Goal: Find specific page/section: Find specific page/section

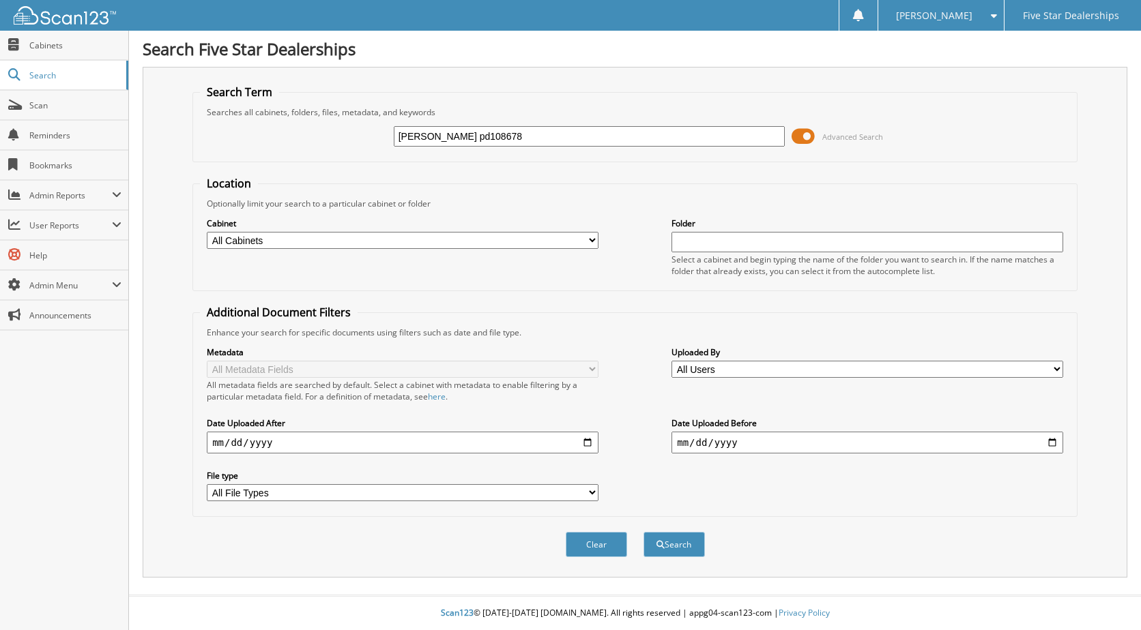
type input "carroll pd108678"
click at [643, 532] on button "Search" at bounding box center [673, 544] width 61 height 25
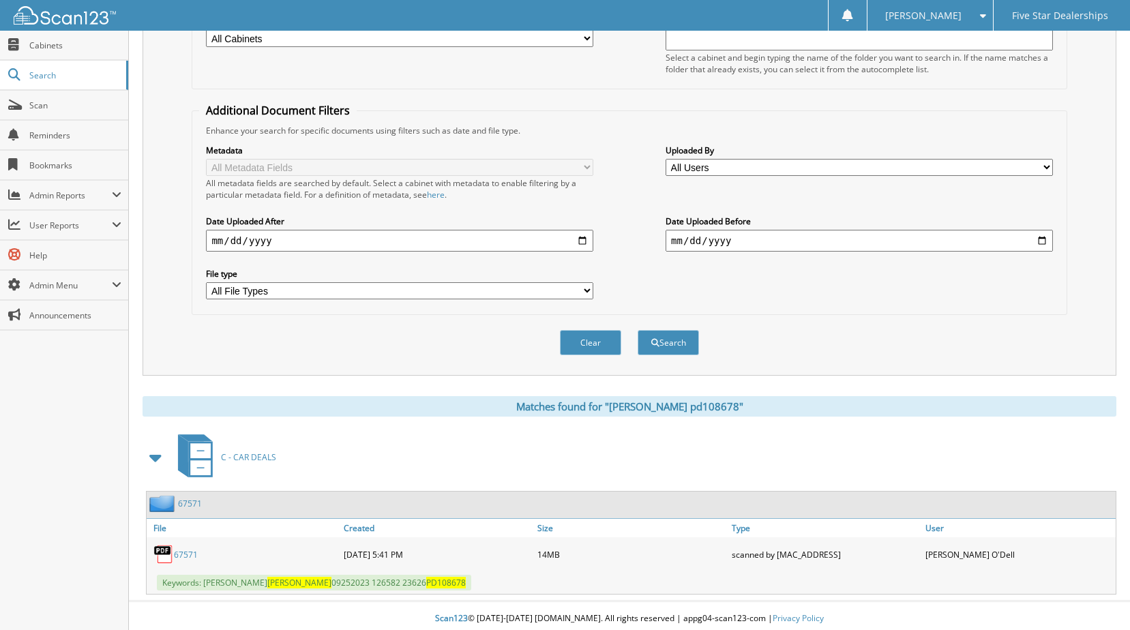
scroll to position [208, 0]
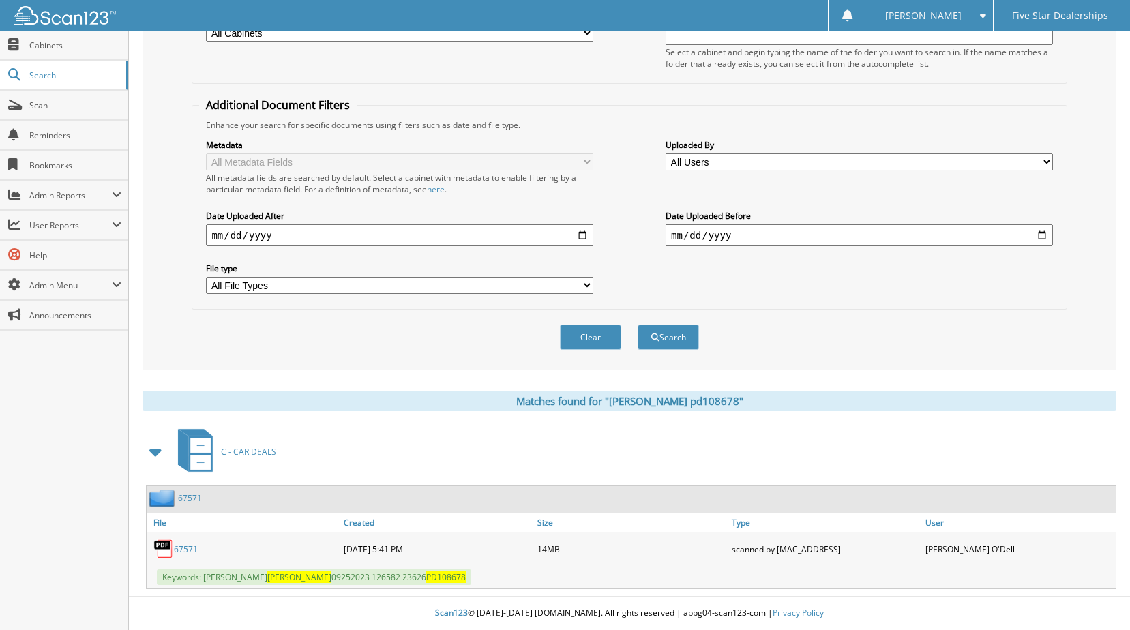
click at [194, 497] on link "67571" at bounding box center [190, 499] width 24 height 12
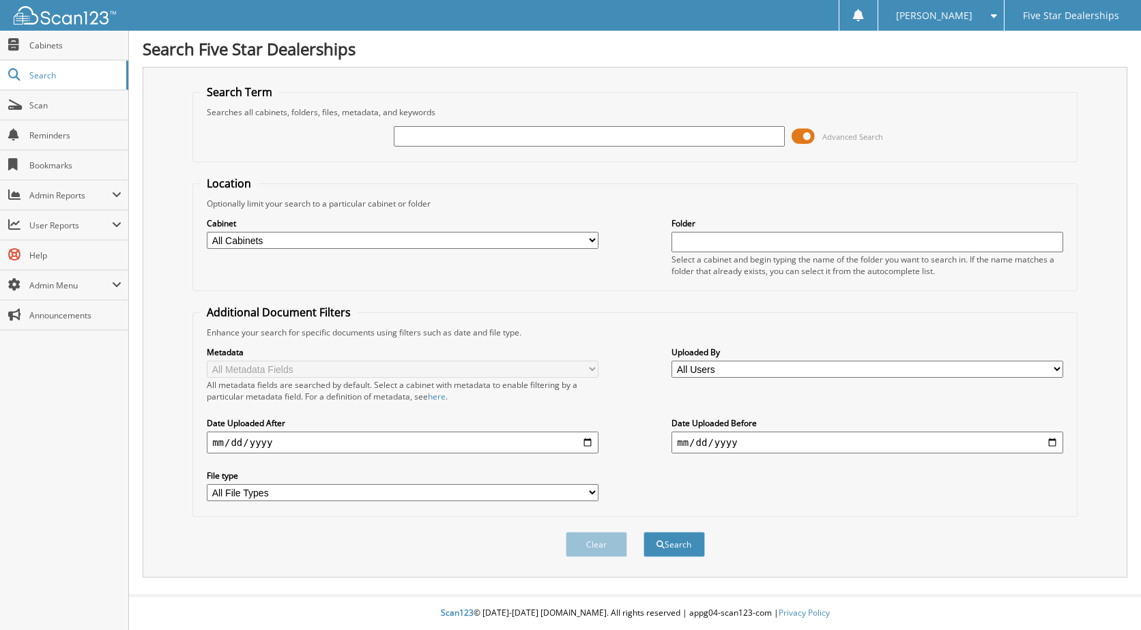
click at [415, 132] on input "text" at bounding box center [590, 136] width 392 height 20
type input "woody 183571"
click at [643, 532] on button "Search" at bounding box center [673, 544] width 61 height 25
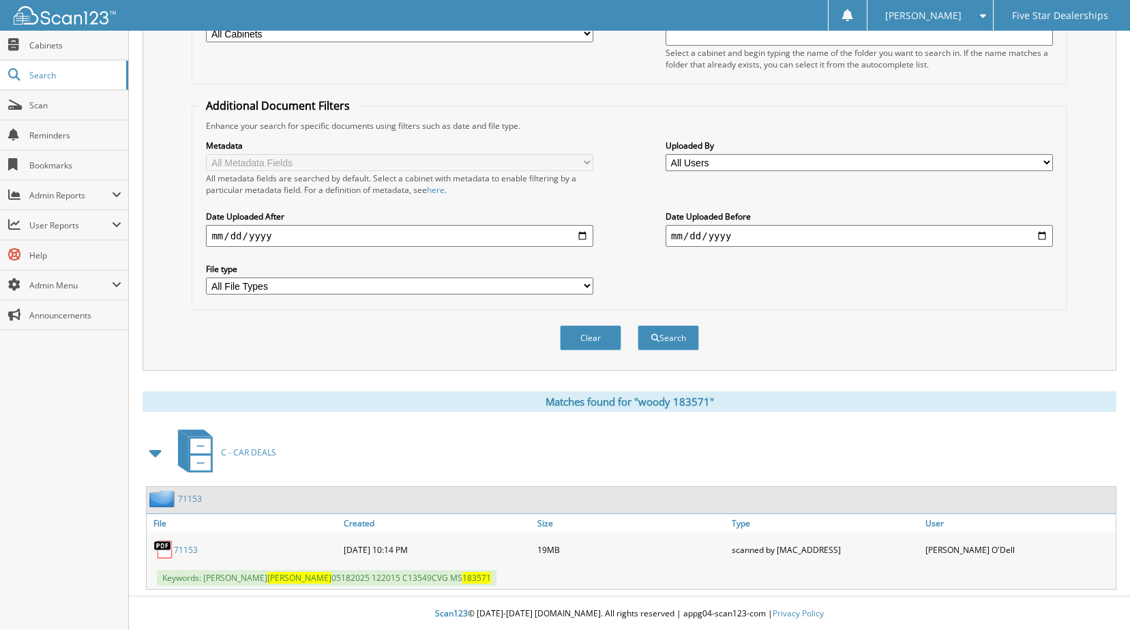
scroll to position [208, 0]
click at [186, 495] on link "71153" at bounding box center [190, 499] width 24 height 12
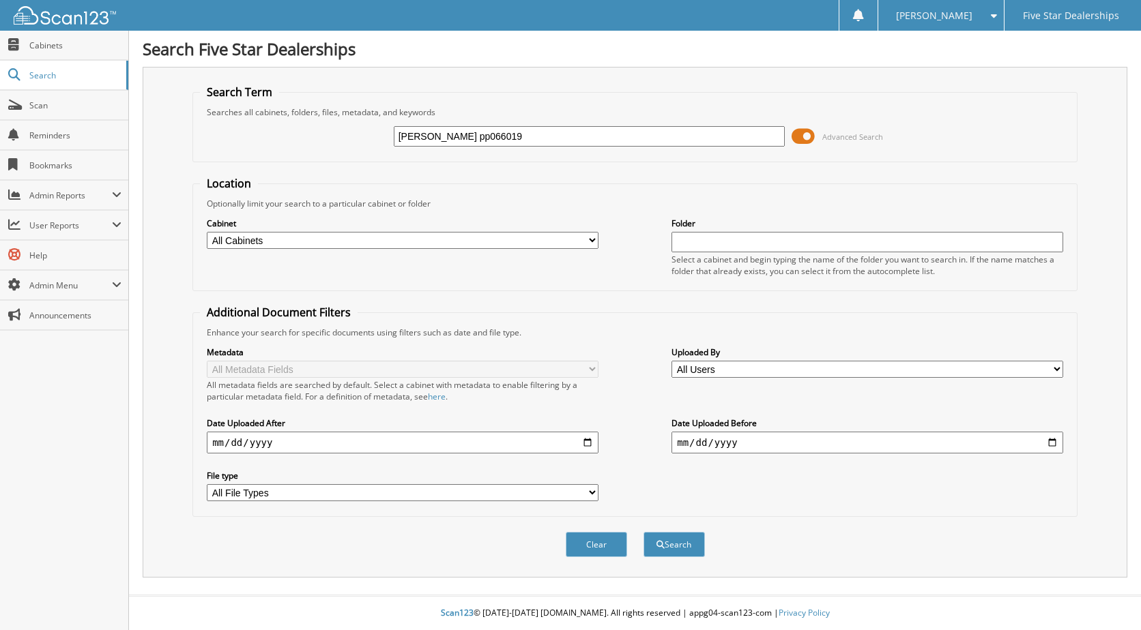
type input "[PERSON_NAME] pp066019"
click at [643, 532] on button "Search" at bounding box center [673, 544] width 61 height 25
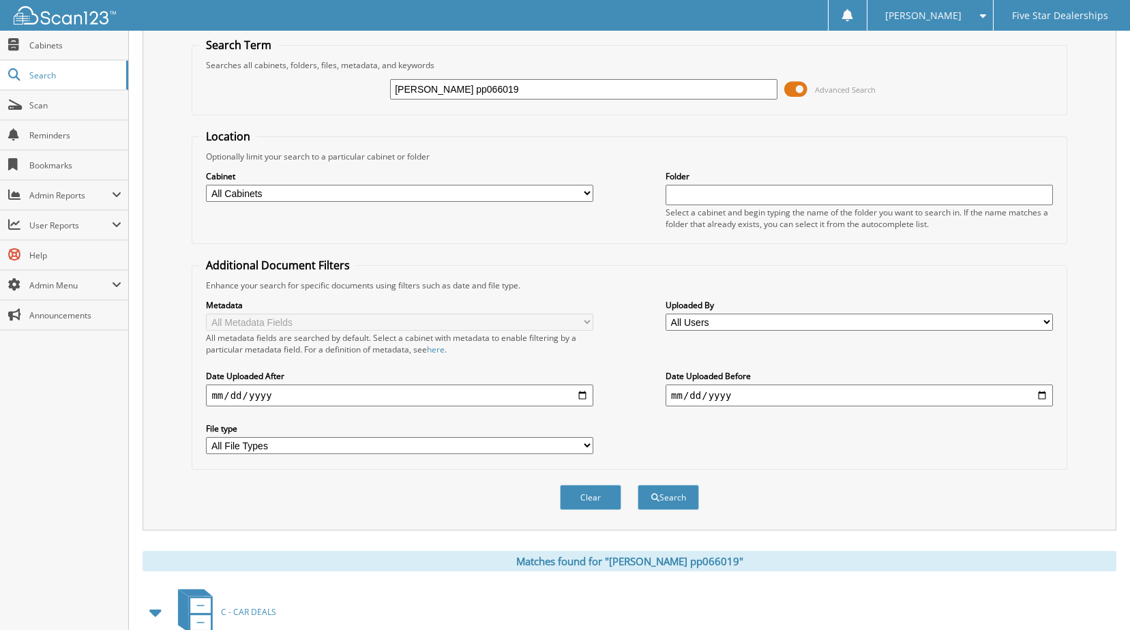
scroll to position [208, 0]
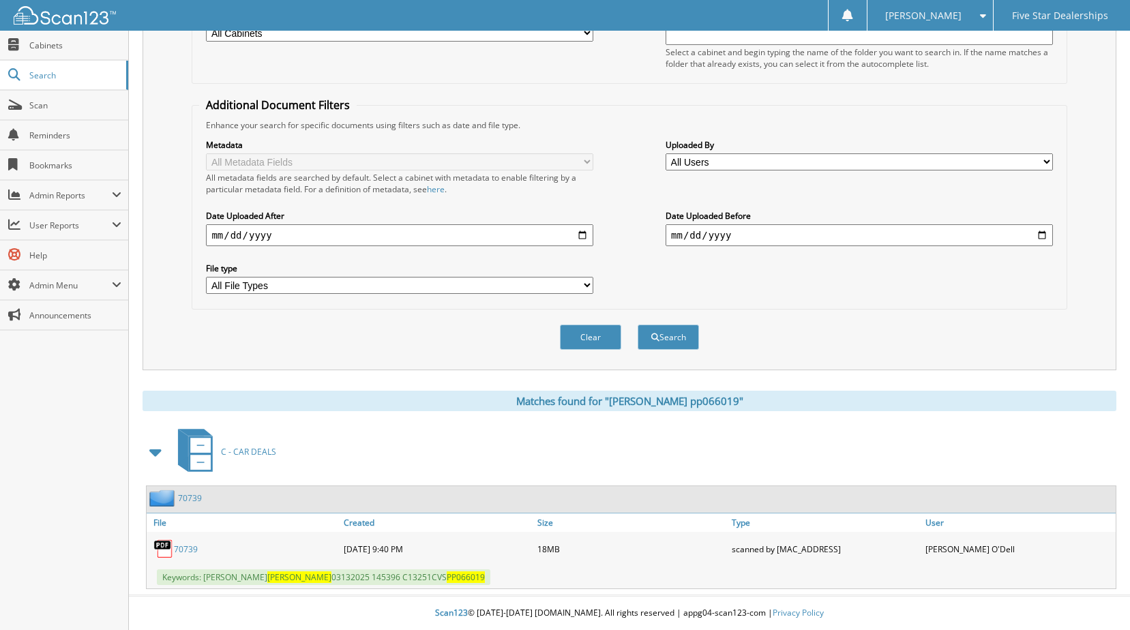
drag, startPoint x: 194, startPoint y: 495, endPoint x: 208, endPoint y: 495, distance: 14.3
click at [194, 495] on link "70739" at bounding box center [190, 499] width 24 height 12
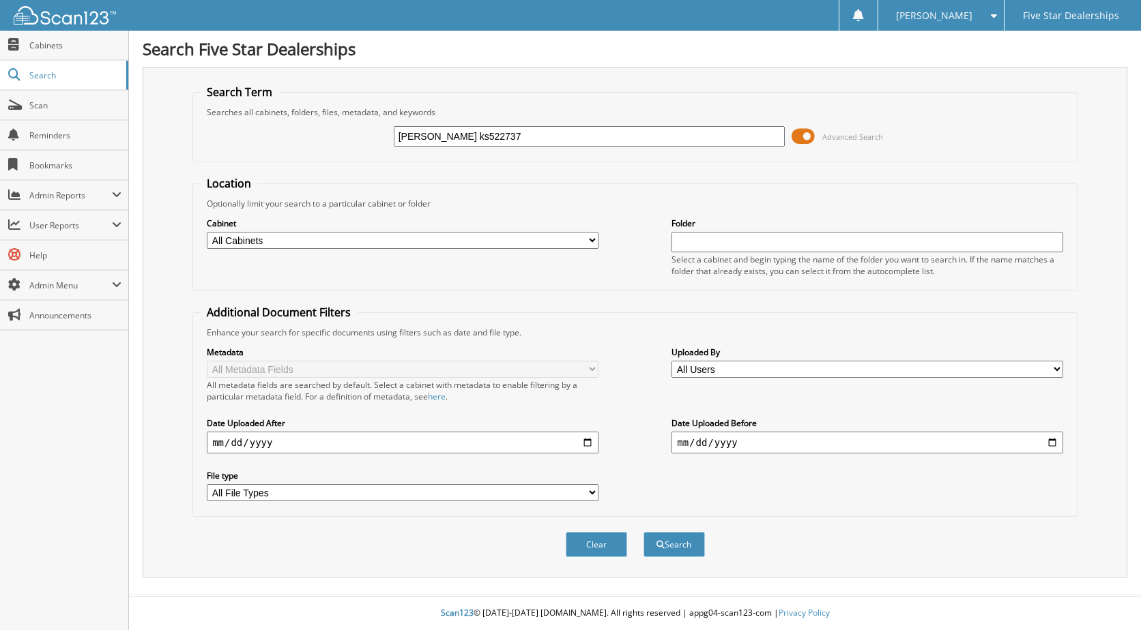
type input "[PERSON_NAME] ks522737"
click at [643, 532] on button "Search" at bounding box center [673, 544] width 61 height 25
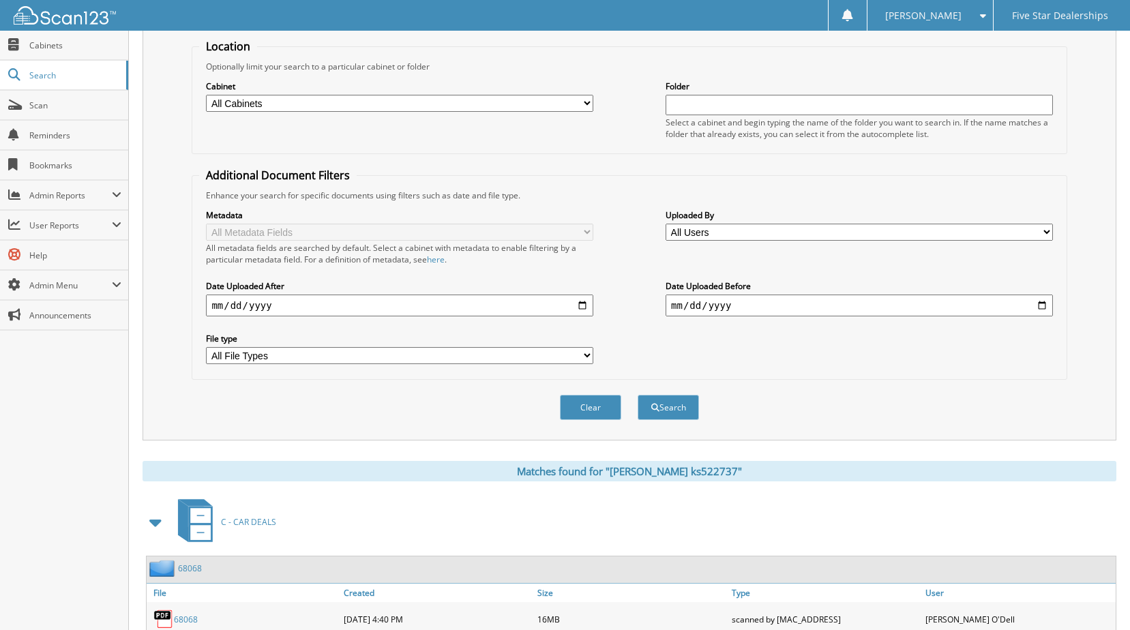
scroll to position [208, 0]
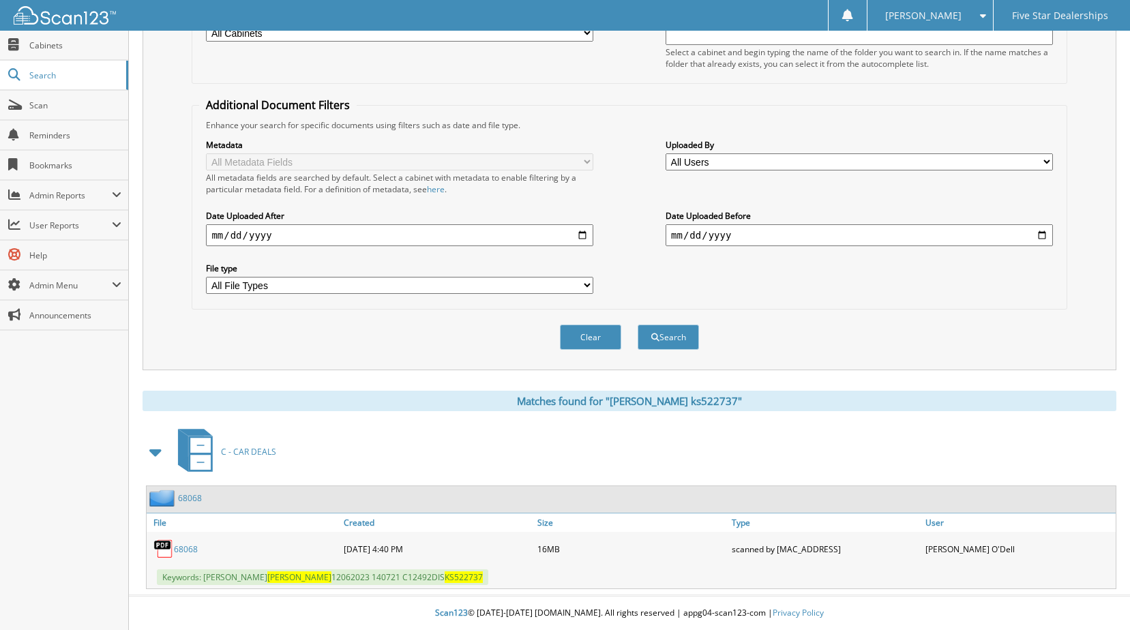
click at [192, 495] on link "68068" at bounding box center [190, 499] width 24 height 12
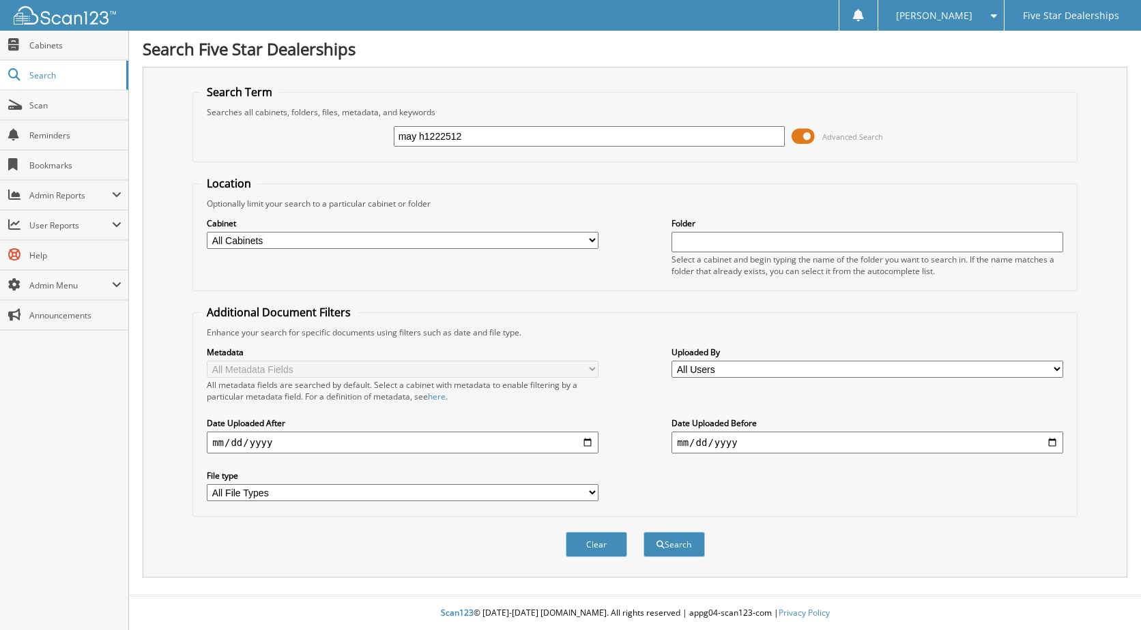
type input "may h1222512"
click at [643, 532] on button "Search" at bounding box center [673, 544] width 61 height 25
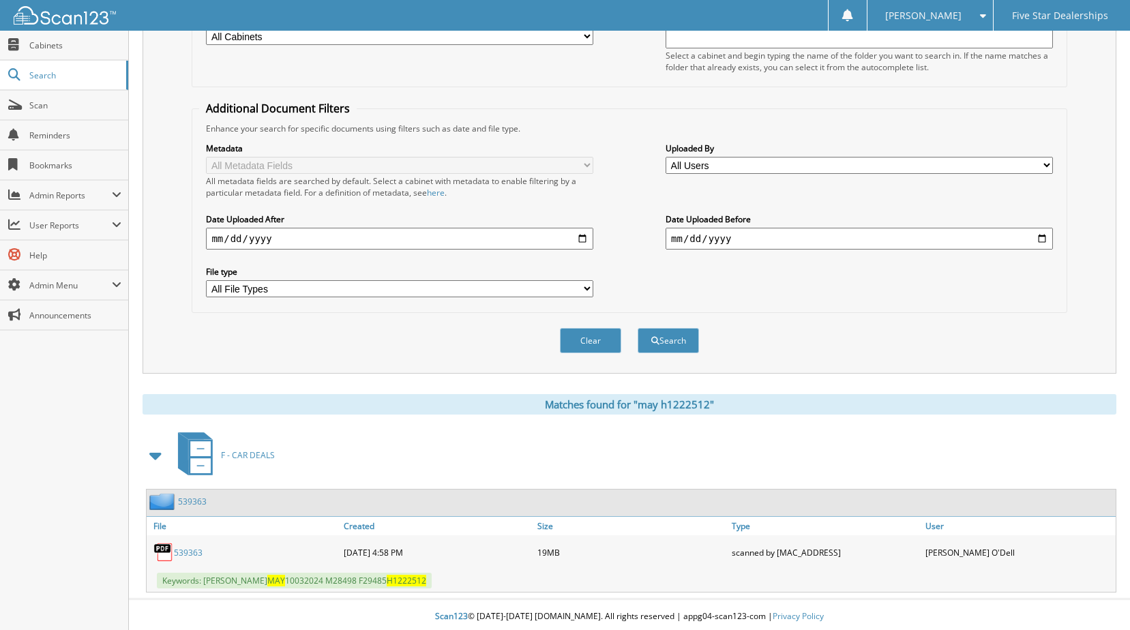
scroll to position [208, 0]
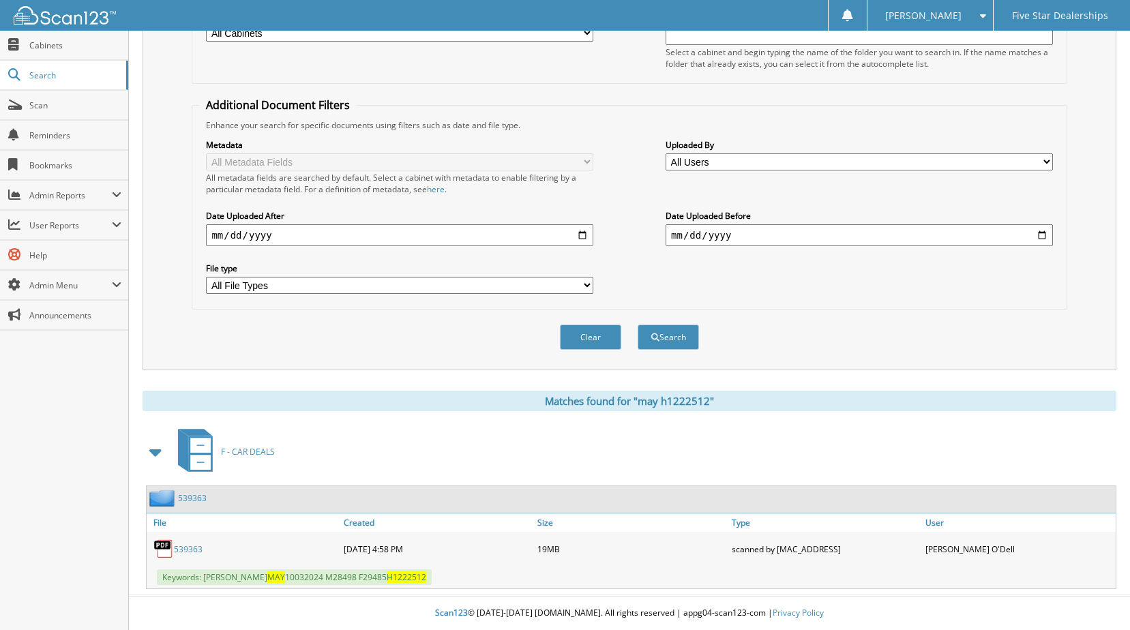
click at [187, 499] on link "539363" at bounding box center [192, 499] width 29 height 12
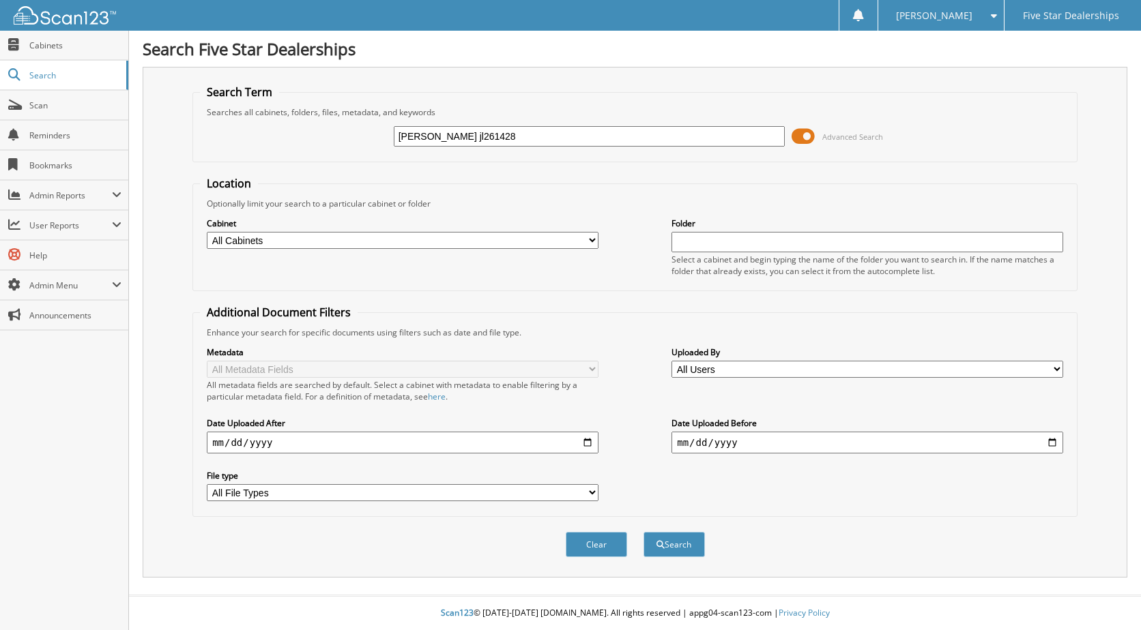
type input "[PERSON_NAME] jl261428"
click at [643, 532] on button "Search" at bounding box center [673, 544] width 61 height 25
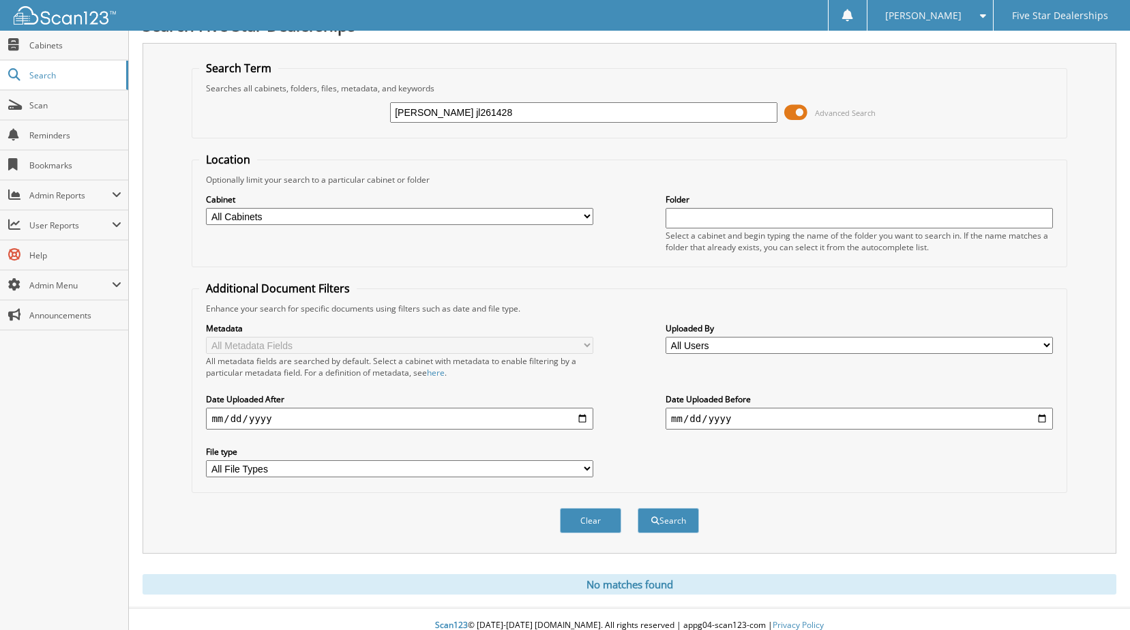
scroll to position [37, 0]
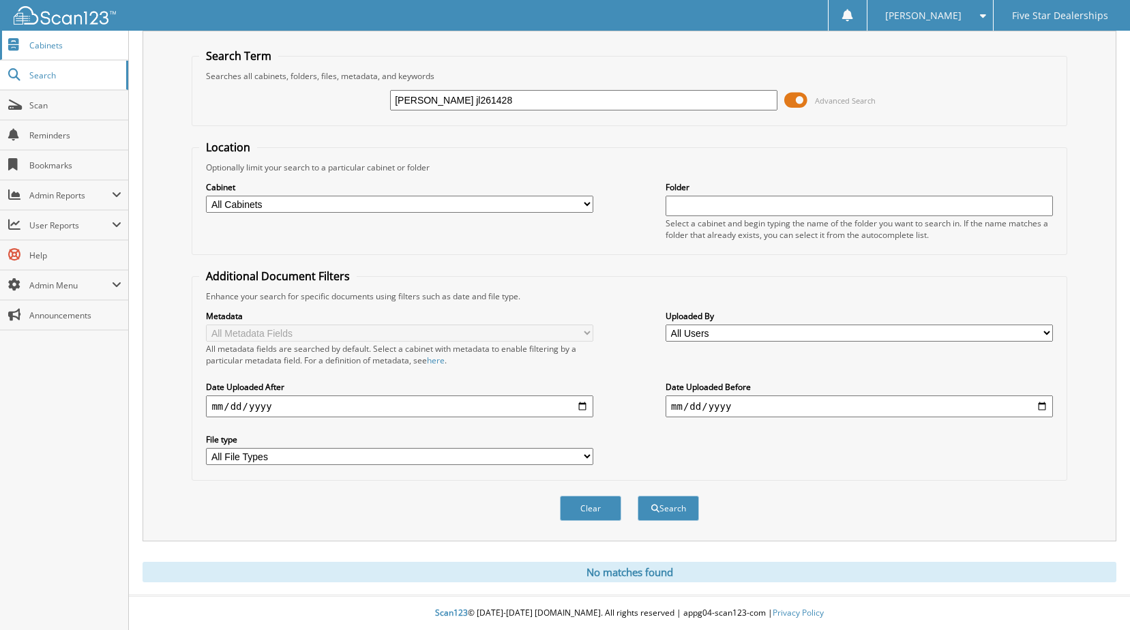
click at [32, 45] on span "Cabinets" at bounding box center [75, 46] width 92 height 12
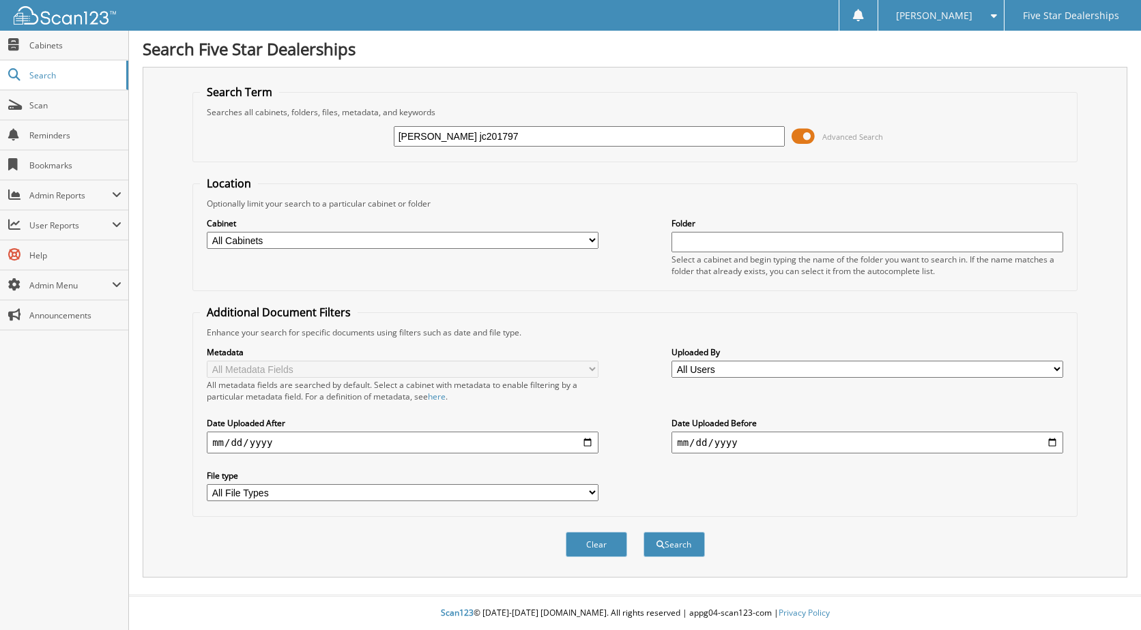
type input "[PERSON_NAME] jc201797"
click at [643, 532] on button "Search" at bounding box center [673, 544] width 61 height 25
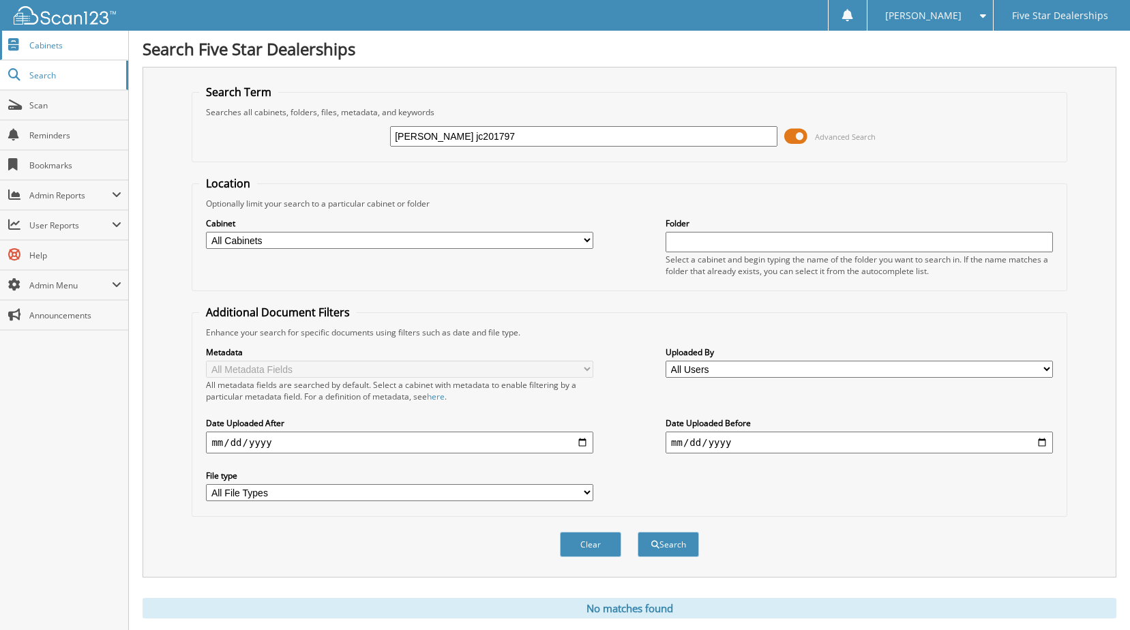
click at [44, 40] on span "Cabinets" at bounding box center [75, 46] width 92 height 12
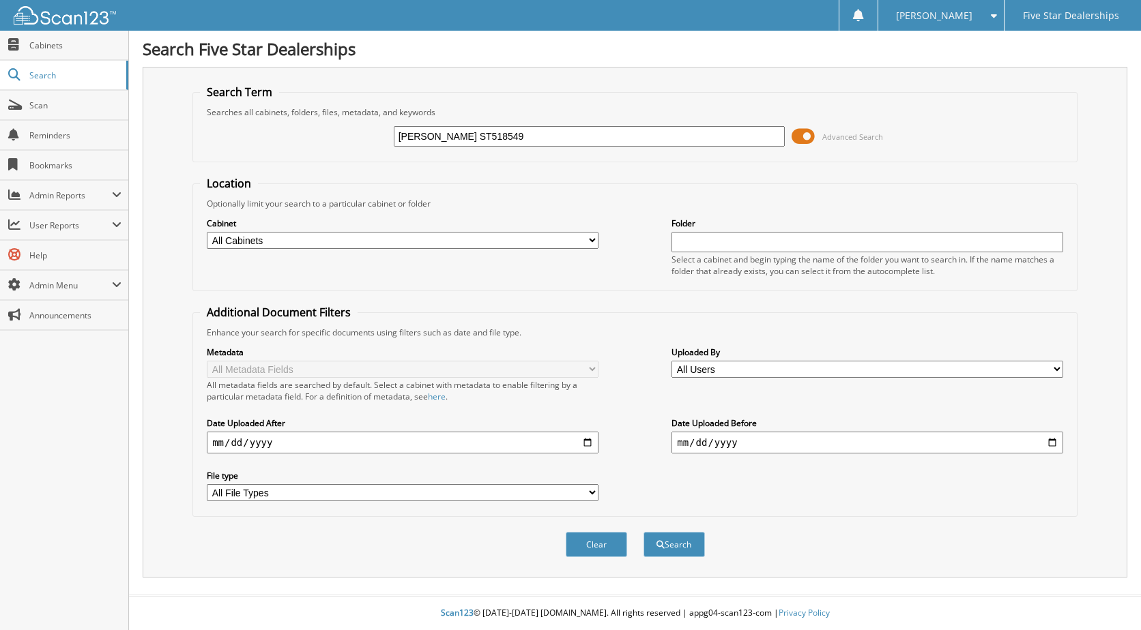
type input "[PERSON_NAME] ST518549"
click at [643, 532] on button "Search" at bounding box center [673, 544] width 61 height 25
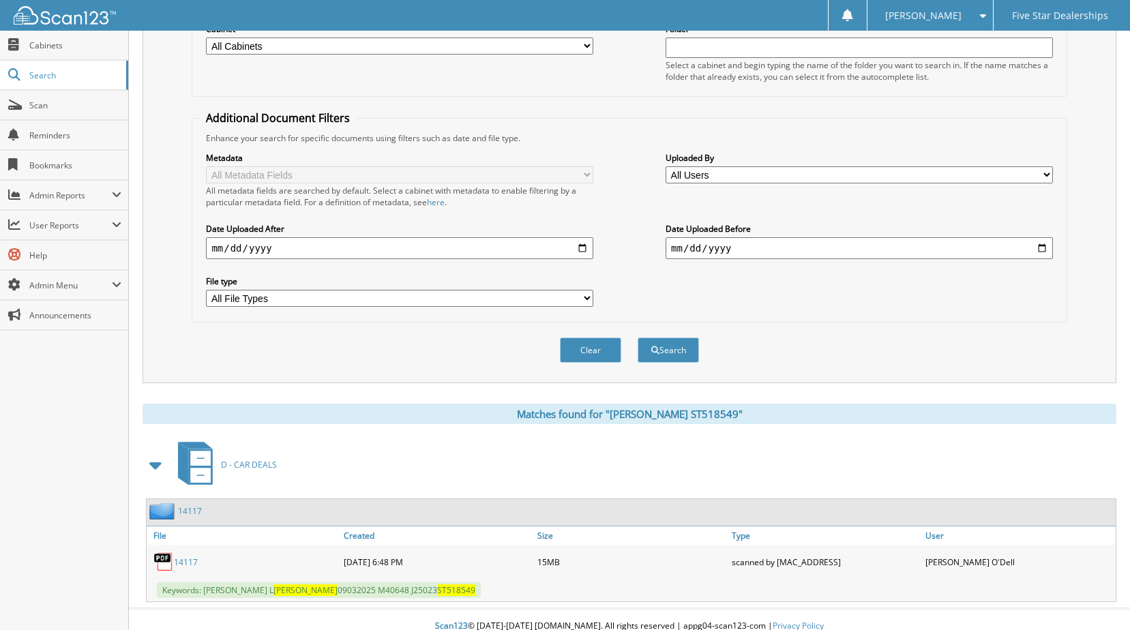
scroll to position [208, 0]
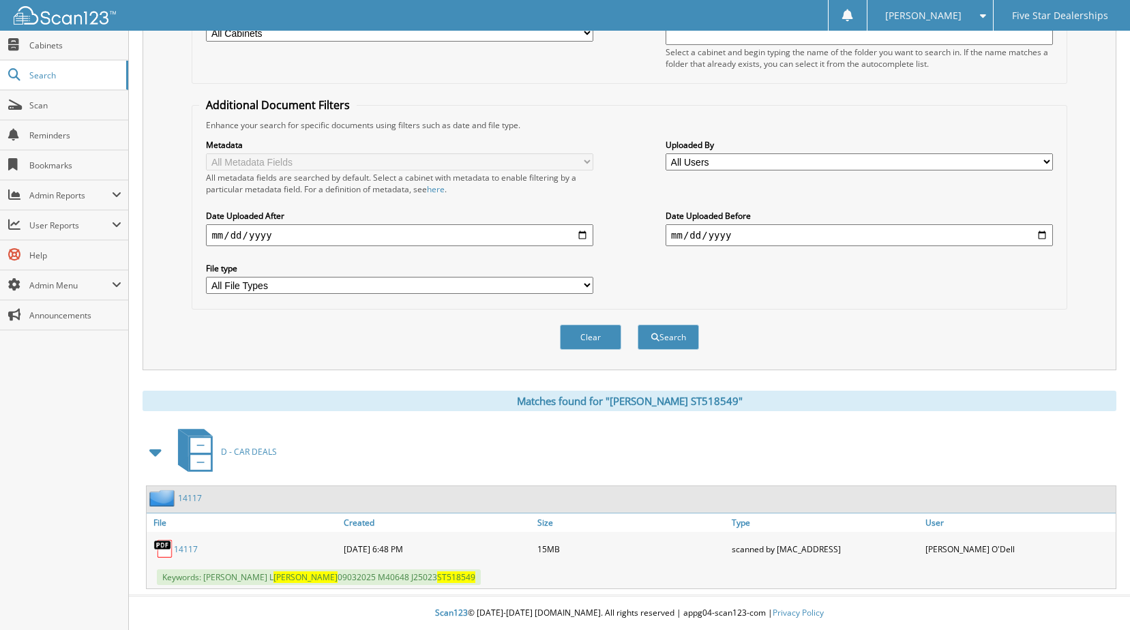
click at [186, 545] on link "14117" at bounding box center [186, 550] width 24 height 12
